Goal: Information Seeking & Learning: Find contact information

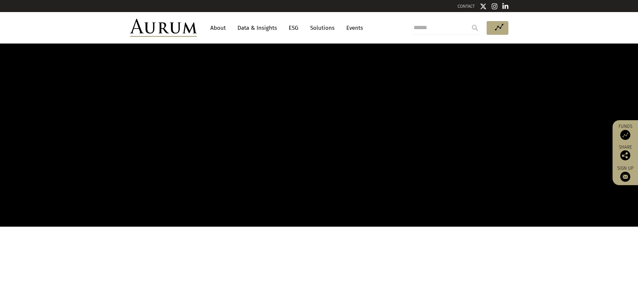
click at [469, 5] on link "CONTACT" at bounding box center [465, 6] width 17 height 5
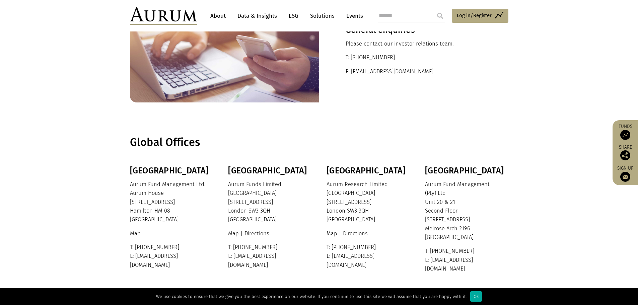
scroll to position [100, 0]
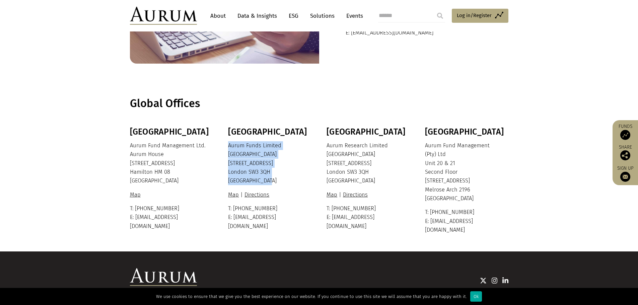
drag, startPoint x: 268, startPoint y: 182, endPoint x: 229, endPoint y: 148, distance: 52.2
click at [229, 148] on p "Aurum Funds Limited Ixworth House 37 Ixworth Place London SW3 3QH United Kingdom" at bounding box center [269, 163] width 82 height 44
copy p "Aurum Funds Limited Ixworth House 37 Ixworth Place London SW3 3QH United Kingdom"
